Goal: Navigation & Orientation: Understand site structure

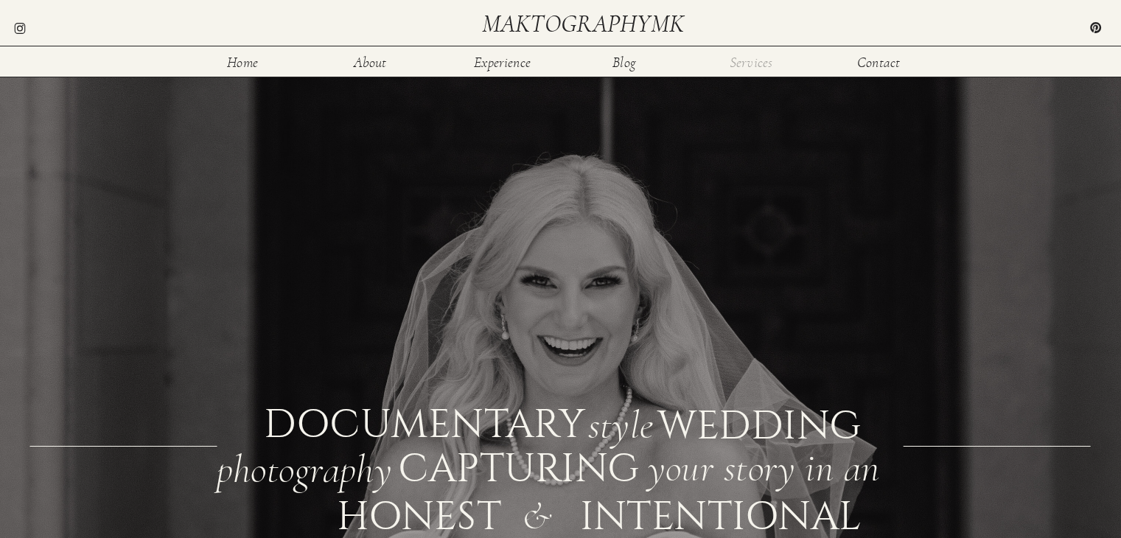
click at [760, 60] on nav "Services" at bounding box center [751, 61] width 48 height 13
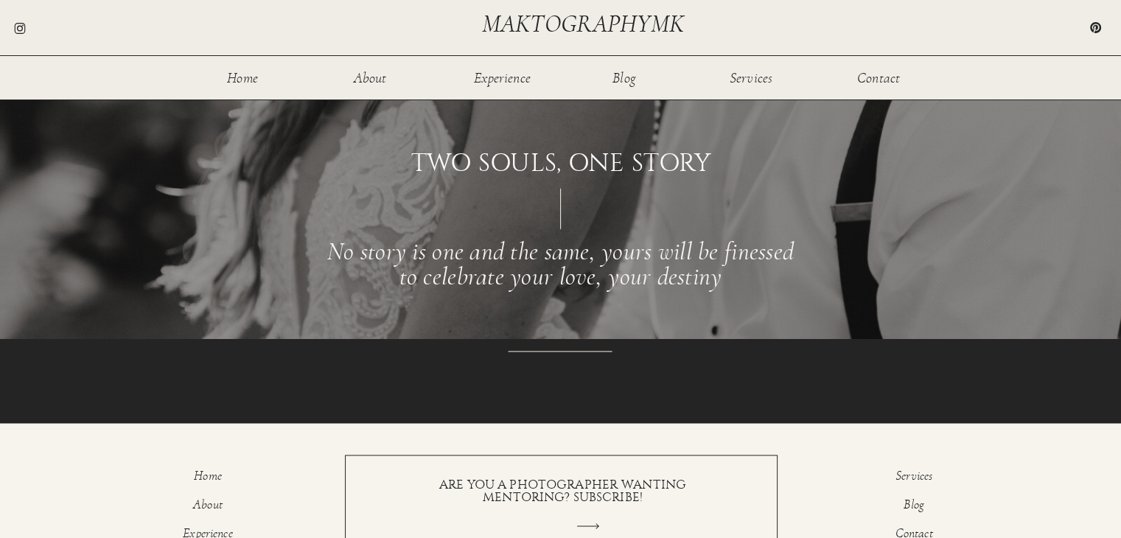
scroll to position [1987, 0]
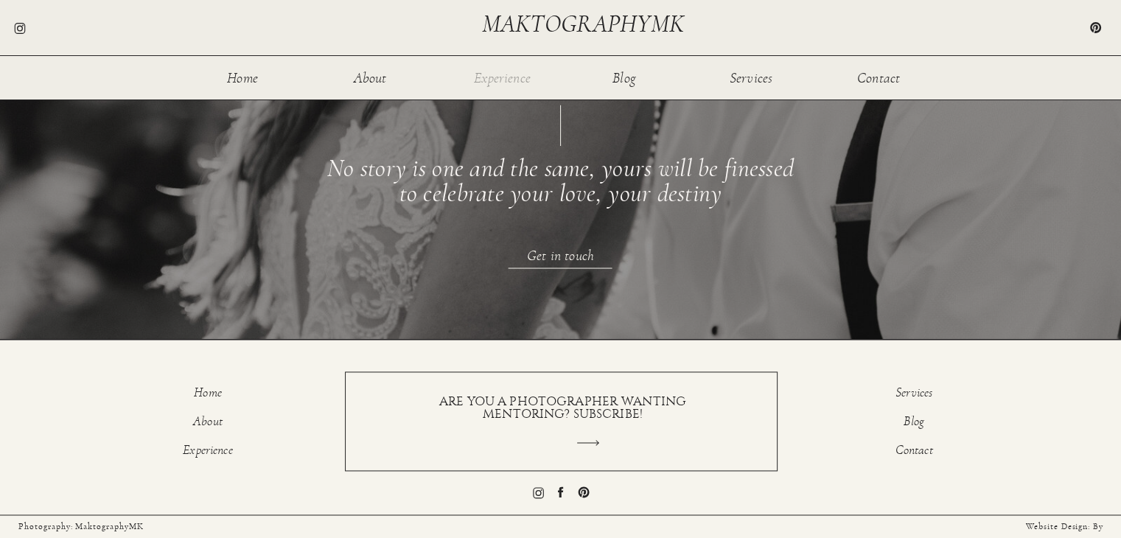
click at [510, 79] on nav "Experience" at bounding box center [502, 77] width 59 height 13
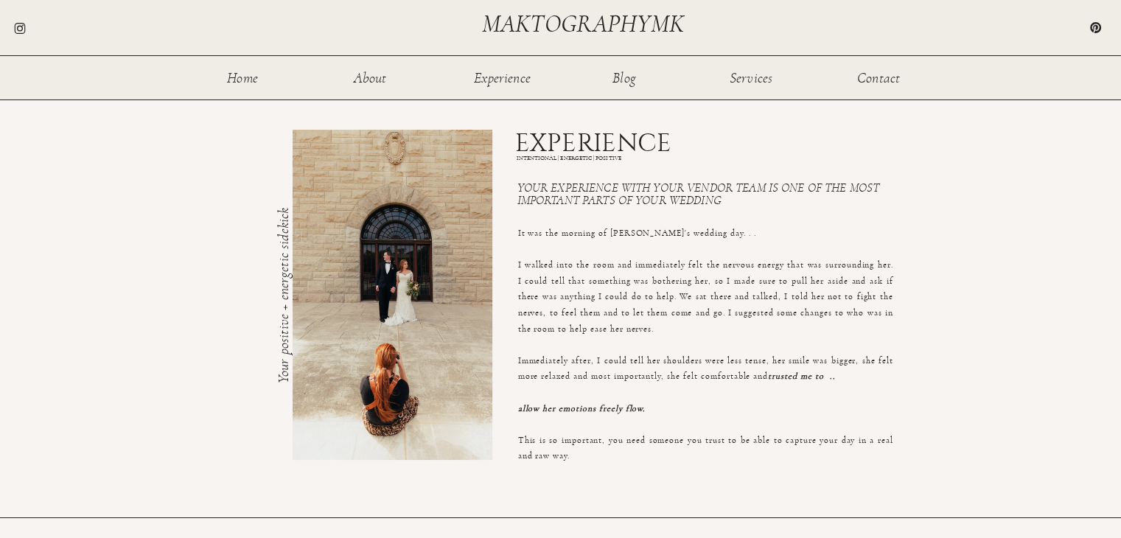
click at [242, 69] on div at bounding box center [560, 49] width 1121 height 99
click at [245, 77] on nav "Home" at bounding box center [243, 77] width 48 height 13
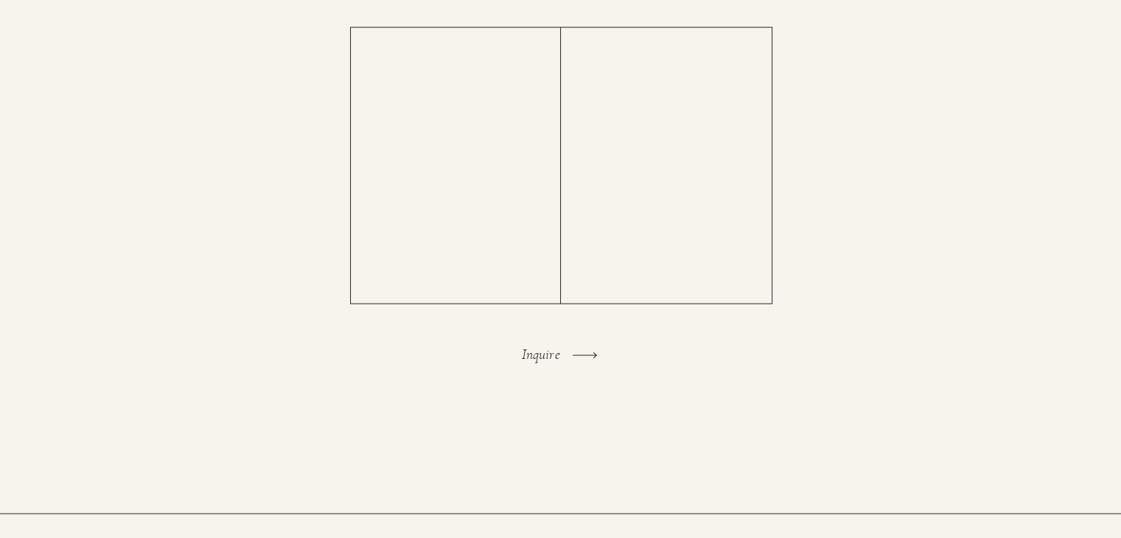
scroll to position [3153, 0]
